Goal: Task Accomplishment & Management: Use online tool/utility

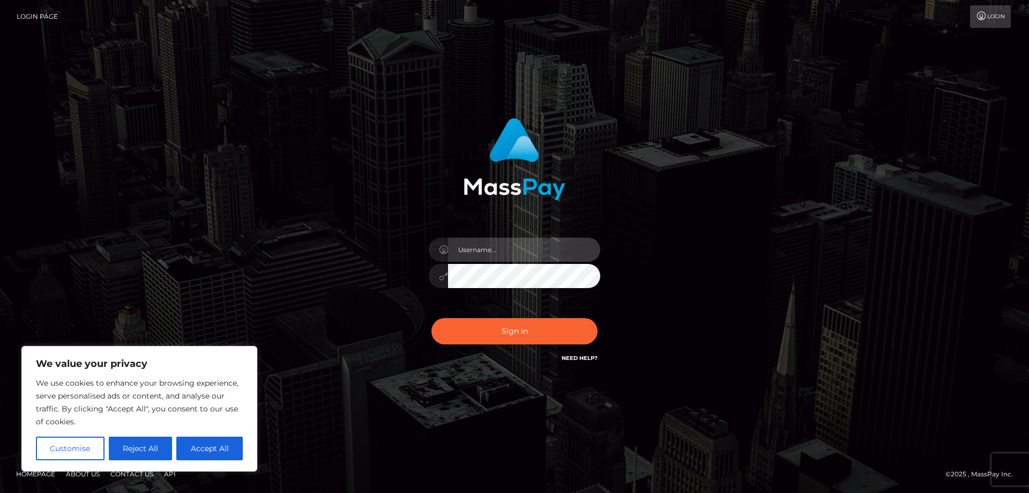
click at [456, 247] on input "text" at bounding box center [524, 249] width 152 height 24
paste input "APteam"
type input "APteam"
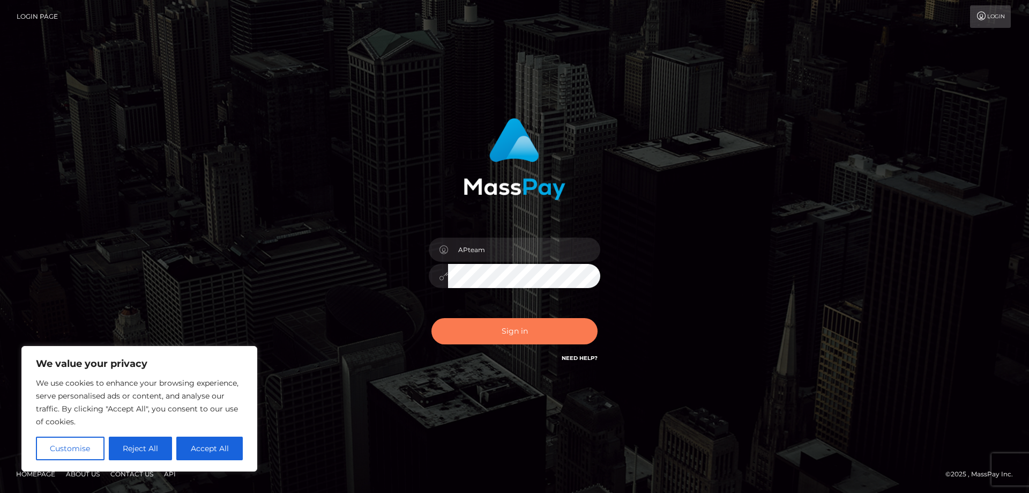
click at [488, 334] on button "Sign in" at bounding box center [515, 331] width 166 height 26
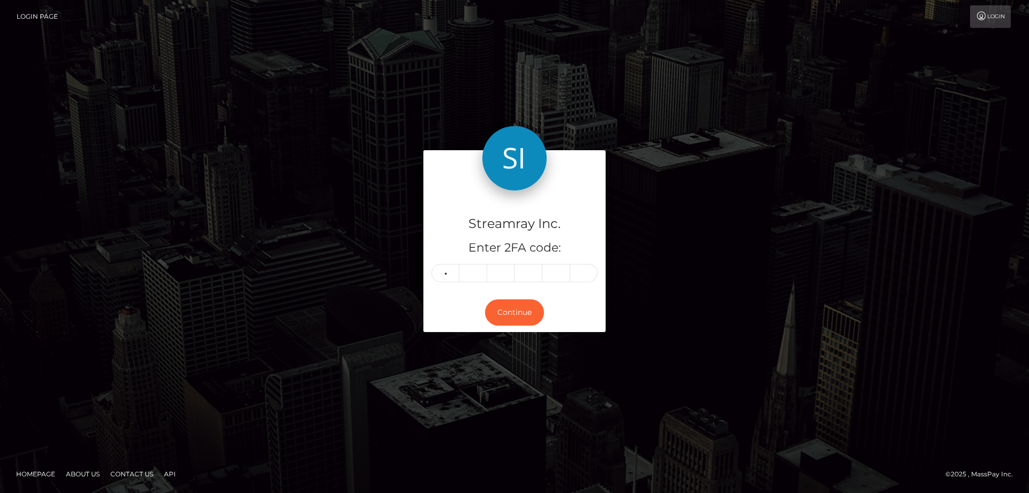
type input "7"
type input "8"
type input "2"
type input "5"
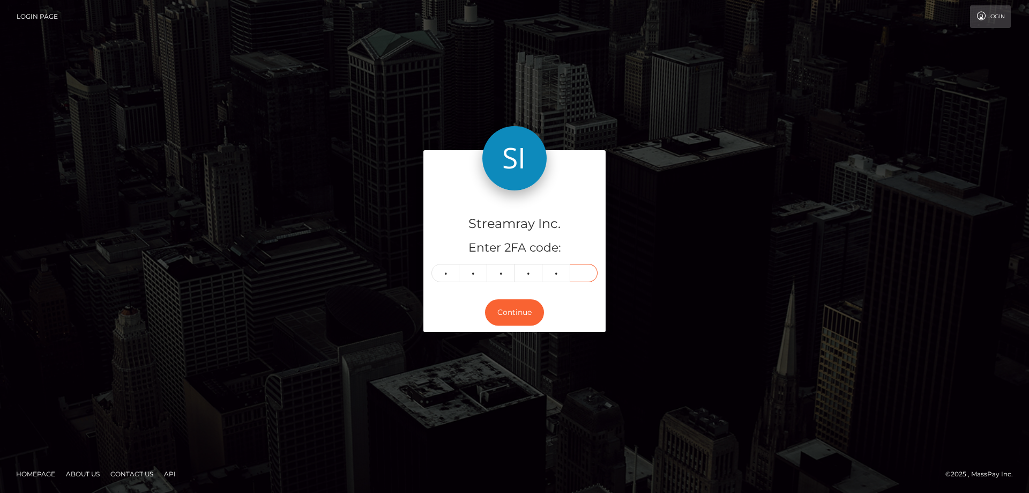
type input "3"
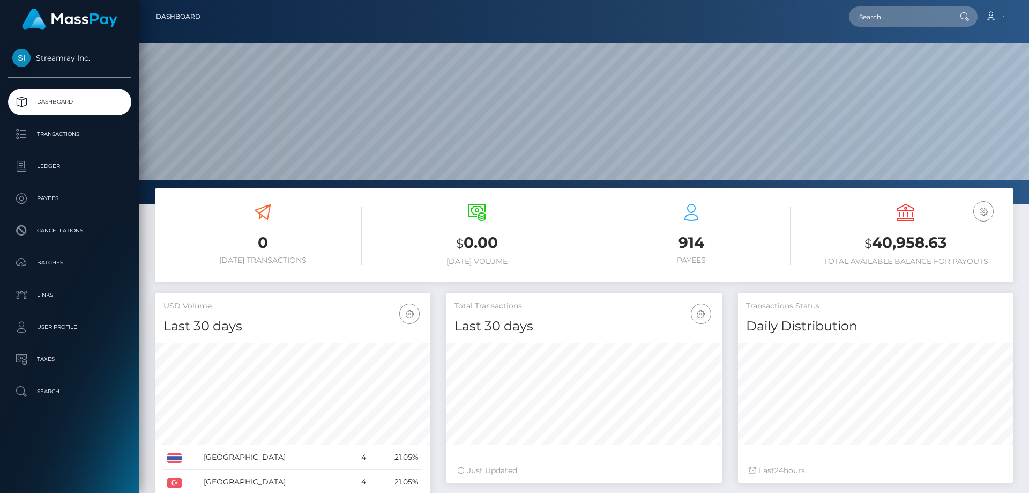
scroll to position [190, 276]
click at [54, 161] on p "Ledger" at bounding box center [69, 166] width 115 height 16
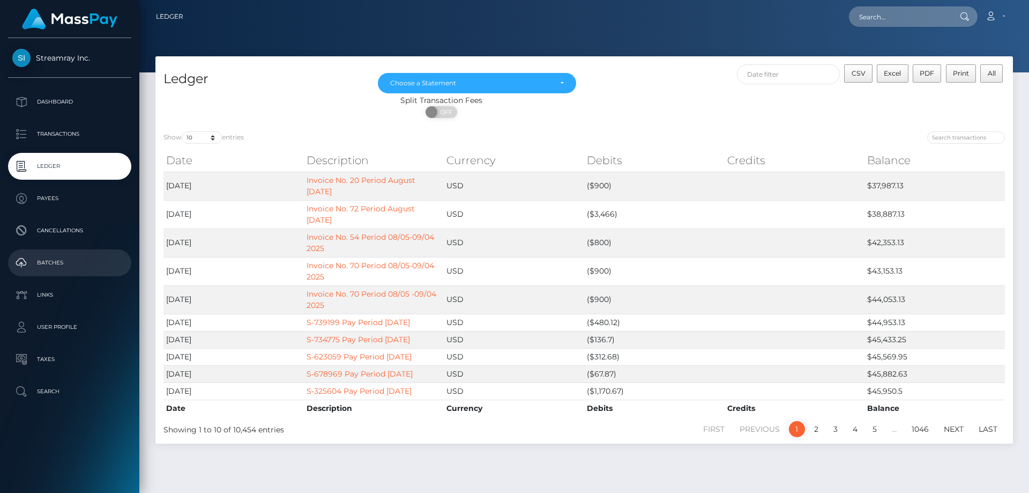
click at [56, 259] on p "Batches" at bounding box center [69, 263] width 115 height 16
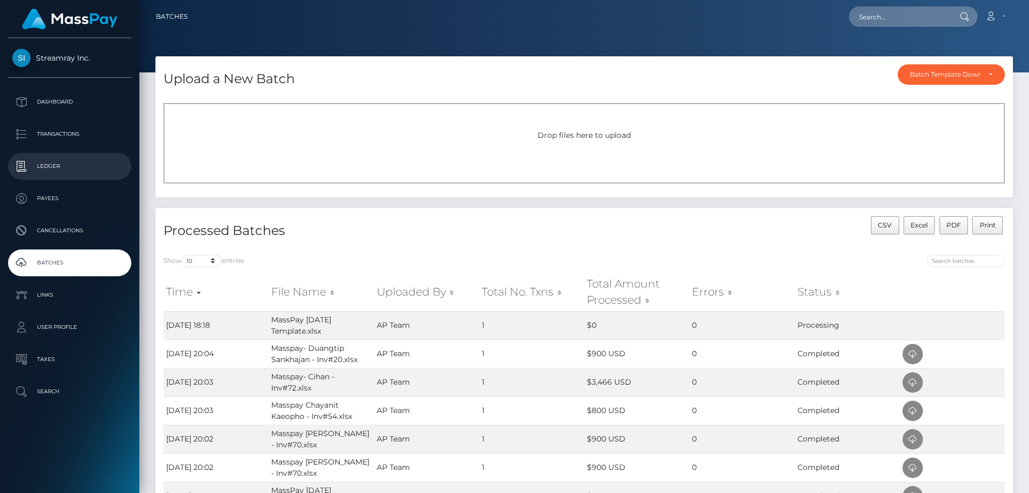
click at [51, 168] on p "Ledger" at bounding box center [69, 166] width 115 height 16
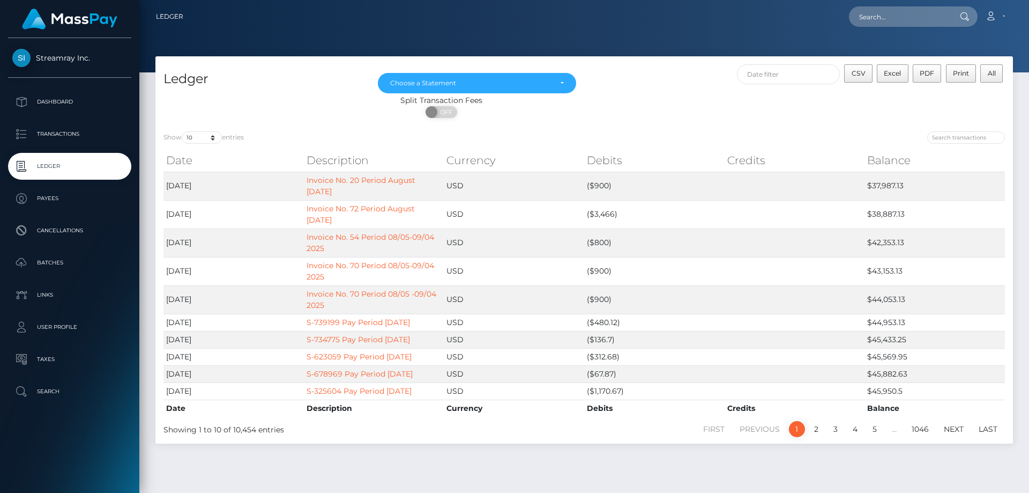
click at [52, 166] on p "Ledger" at bounding box center [69, 166] width 115 height 16
click at [47, 261] on p "Batches" at bounding box center [69, 263] width 115 height 16
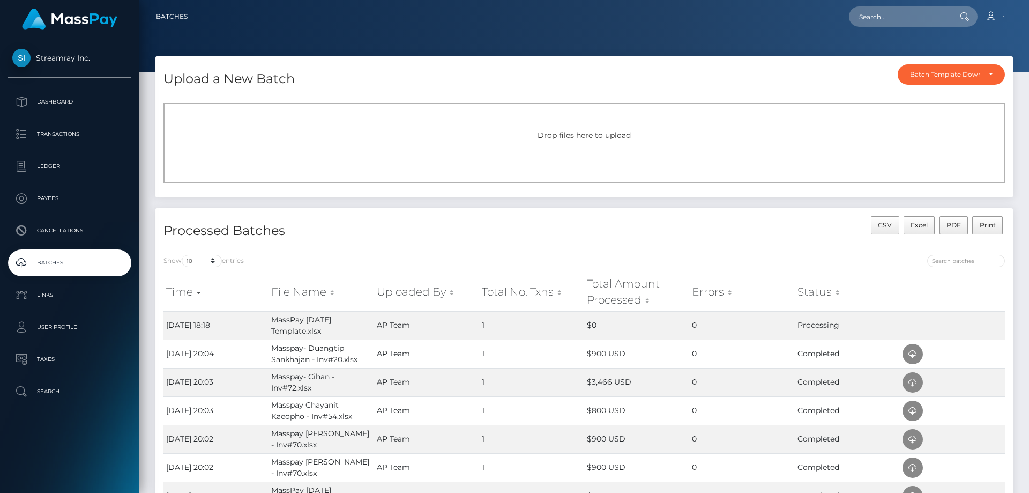
click at [73, 262] on p "Batches" at bounding box center [69, 263] width 115 height 16
click at [61, 138] on p "Transactions" at bounding box center [69, 134] width 115 height 16
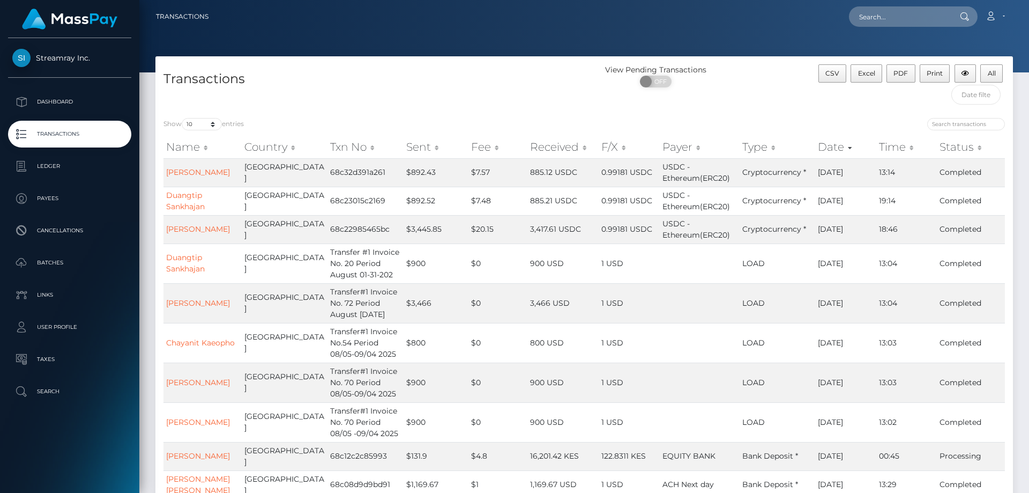
click at [56, 160] on p "Ledger" at bounding box center [69, 166] width 115 height 16
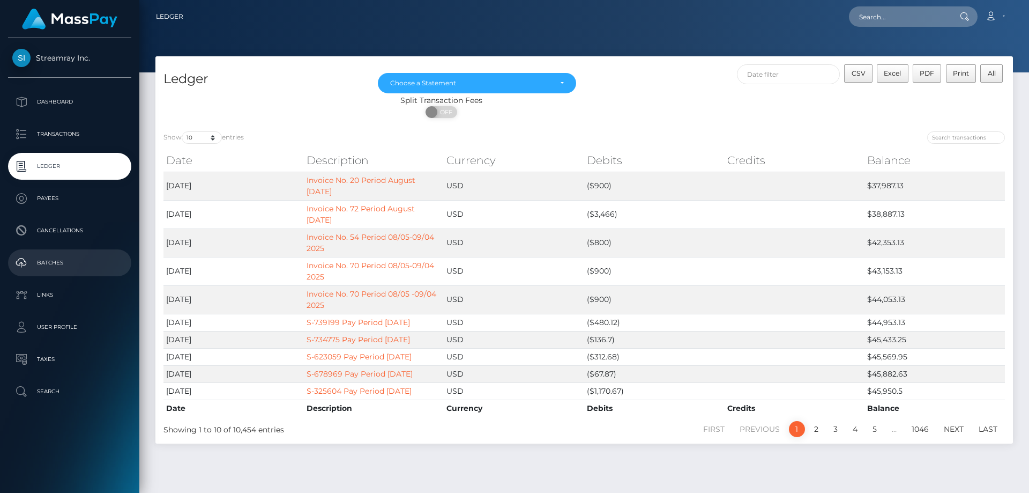
click at [53, 259] on p "Batches" at bounding box center [69, 263] width 115 height 16
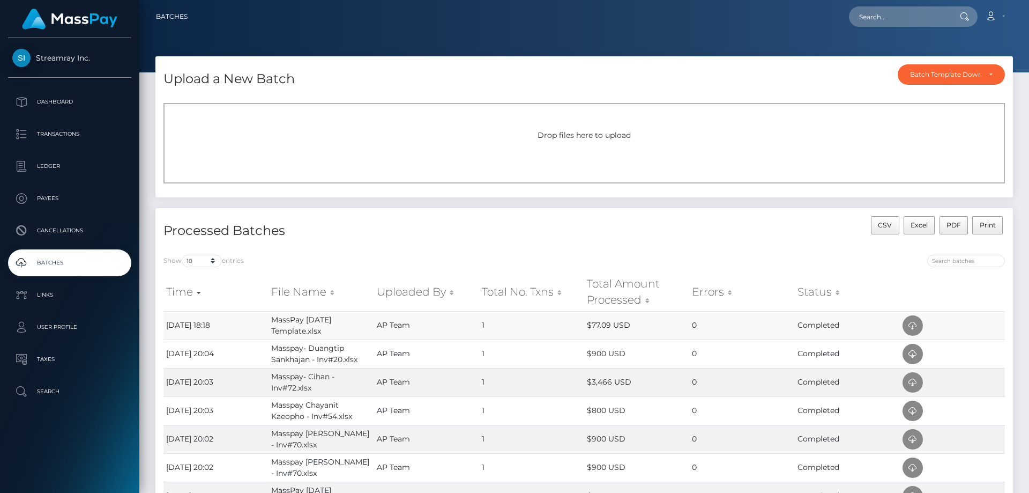
click at [323, 329] on td "MassPay [DATE] Template.xlsx" at bounding box center [321, 325] width 105 height 28
click at [47, 162] on p "Ledger" at bounding box center [69, 166] width 115 height 16
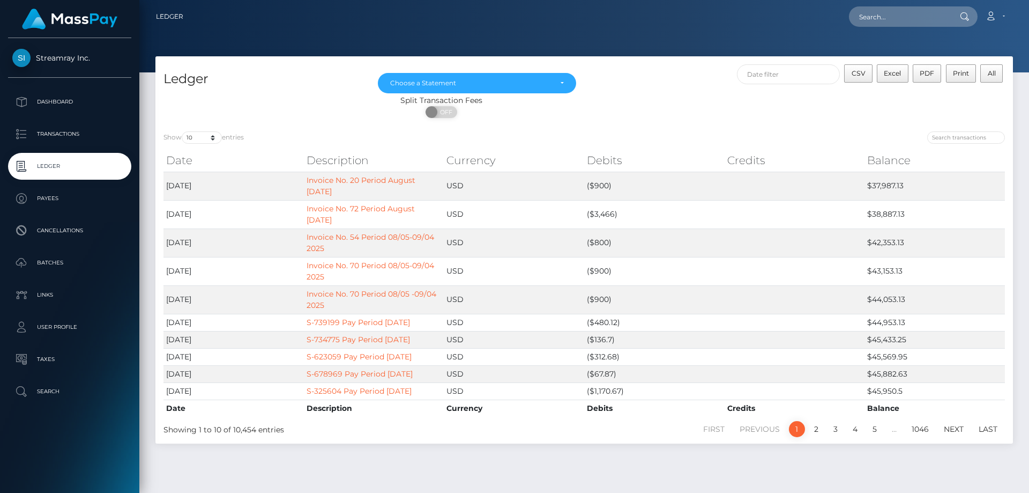
click at [49, 167] on p "Ledger" at bounding box center [69, 166] width 115 height 16
click at [60, 133] on p "Transactions" at bounding box center [69, 134] width 115 height 16
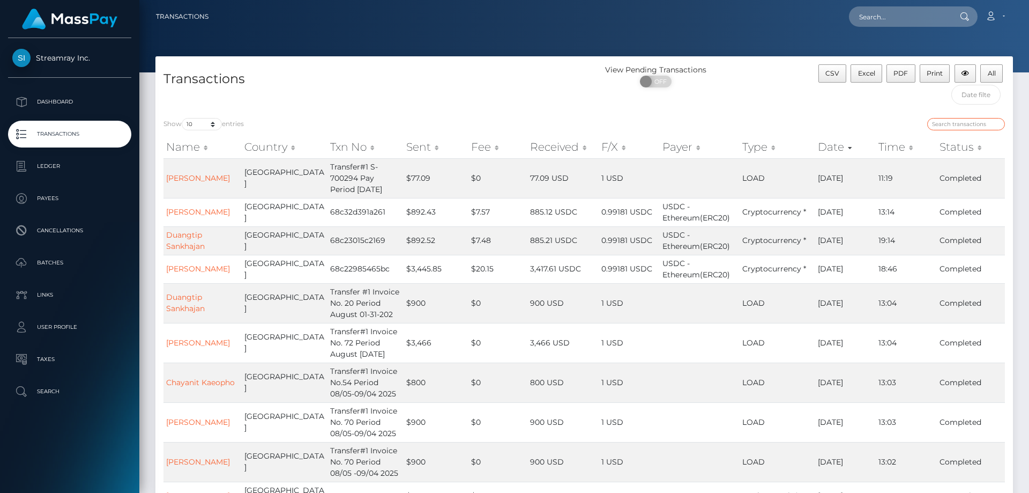
click at [942, 126] on input "search" at bounding box center [966, 124] width 78 height 12
type input "[DATE]"
click at [868, 121] on div "[DATE]" at bounding box center [798, 125] width 413 height 15
click at [857, 120] on div "[DATE]" at bounding box center [798, 125] width 413 height 15
drag, startPoint x: 978, startPoint y: 123, endPoint x: 893, endPoint y: 122, distance: 85.2
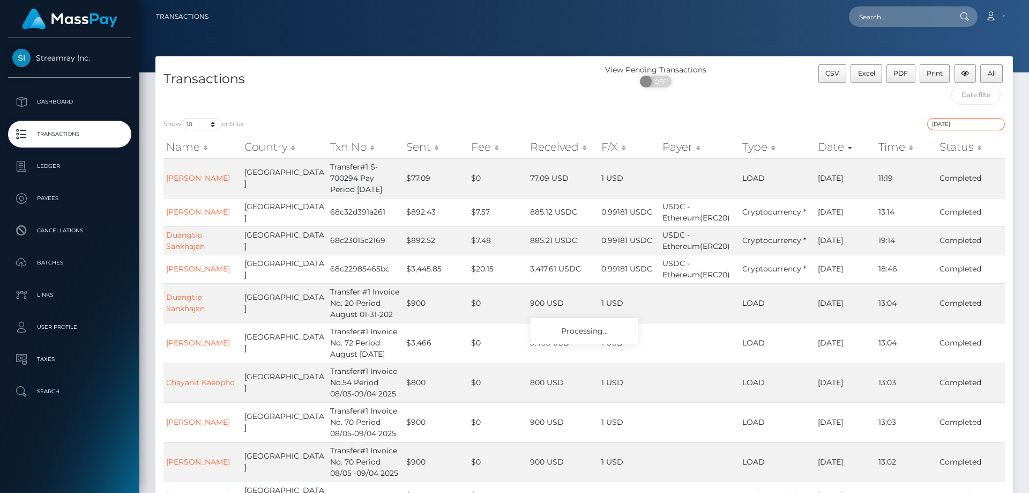
click at [893, 122] on div "[DATE]" at bounding box center [798, 125] width 413 height 15
click at [965, 122] on input "[DATE]" at bounding box center [966, 124] width 78 height 12
drag, startPoint x: 968, startPoint y: 127, endPoint x: 829, endPoint y: 120, distance: 139.0
click at [829, 120] on div "[DATE]" at bounding box center [798, 125] width 413 height 15
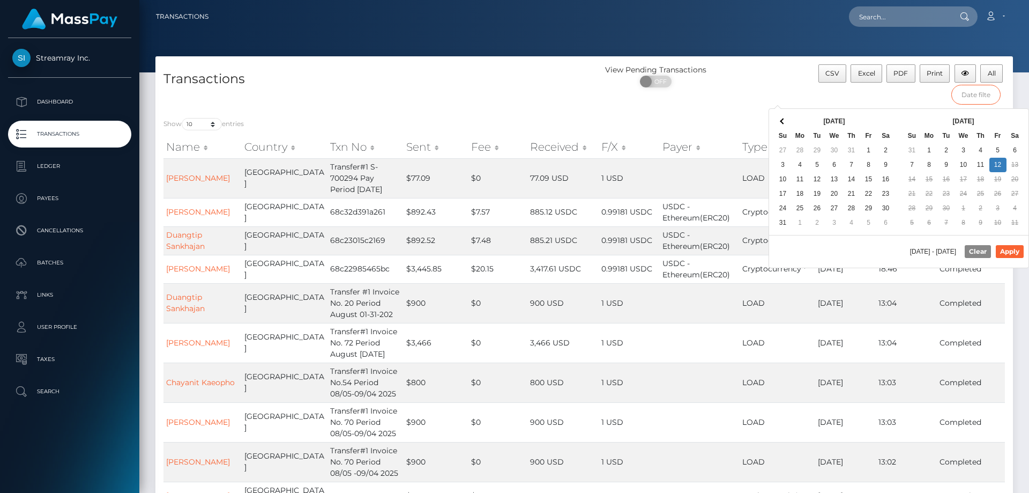
click at [966, 94] on input "text" at bounding box center [976, 95] width 50 height 20
click at [1012, 249] on button "Apply" at bounding box center [1010, 251] width 28 height 13
type input "[DATE] - [DATE]"
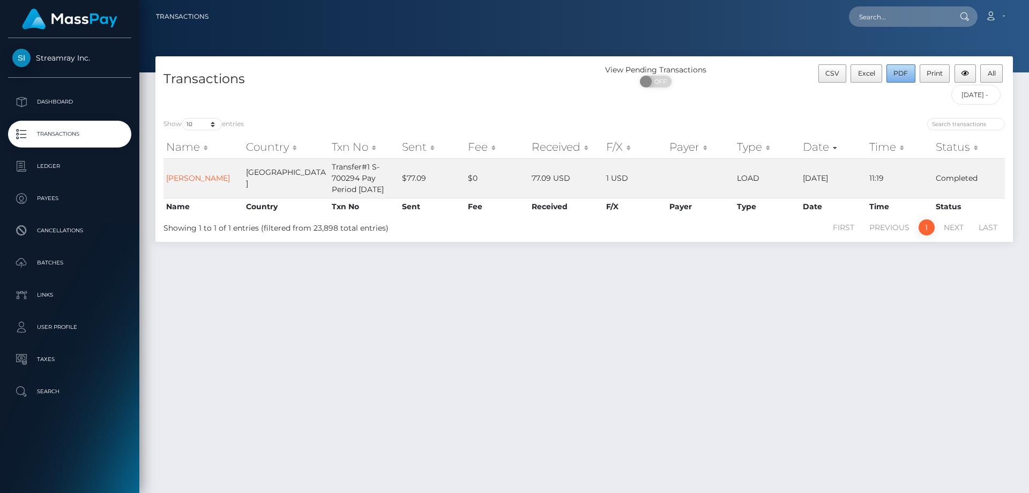
click at [901, 73] on span "PDF" at bounding box center [901, 73] width 14 height 8
click at [1004, 18] on link "Account" at bounding box center [995, 16] width 32 height 23
click at [949, 66] on link "Logout" at bounding box center [970, 69] width 86 height 20
